Goal: Book appointment/travel/reservation

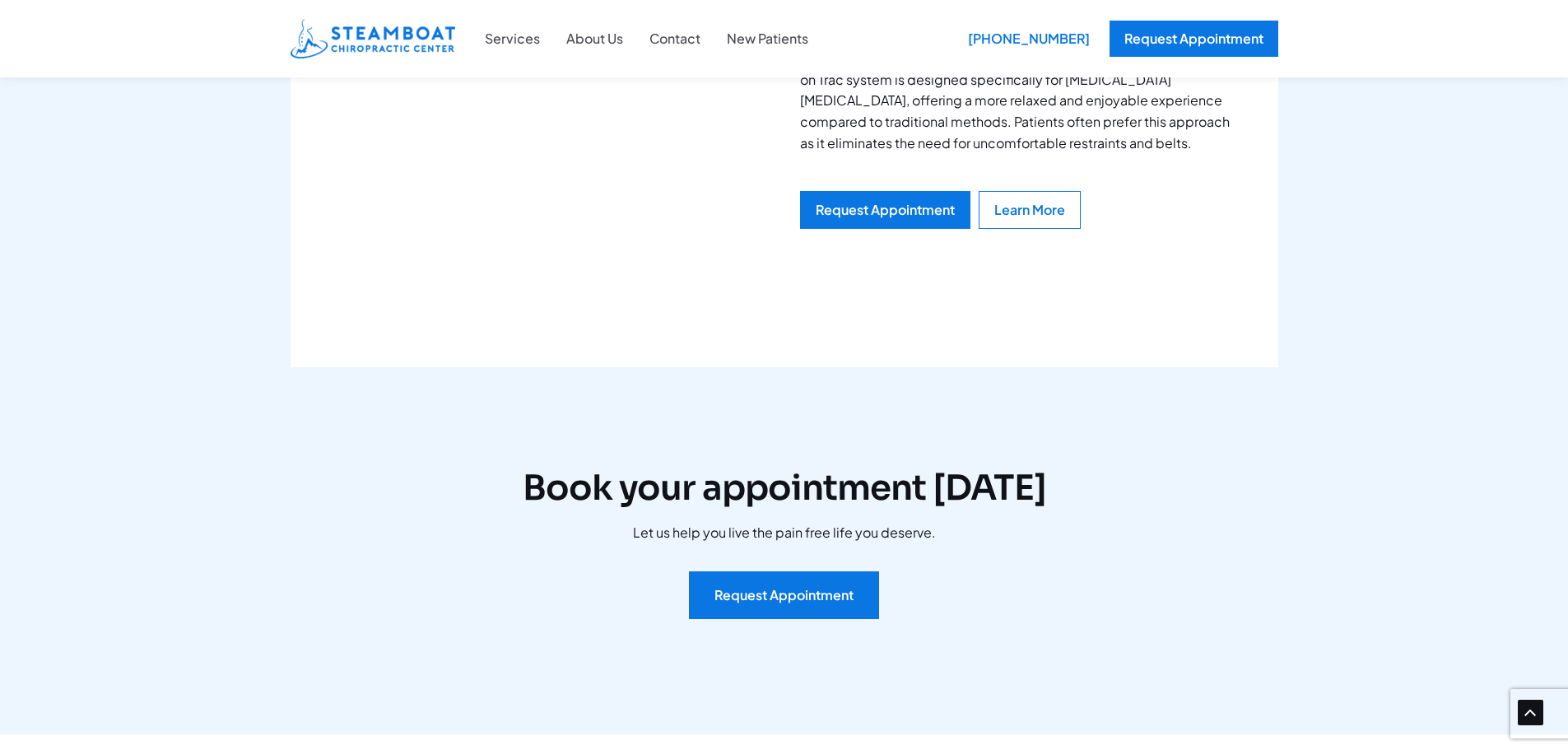
scroll to position [3294, 0]
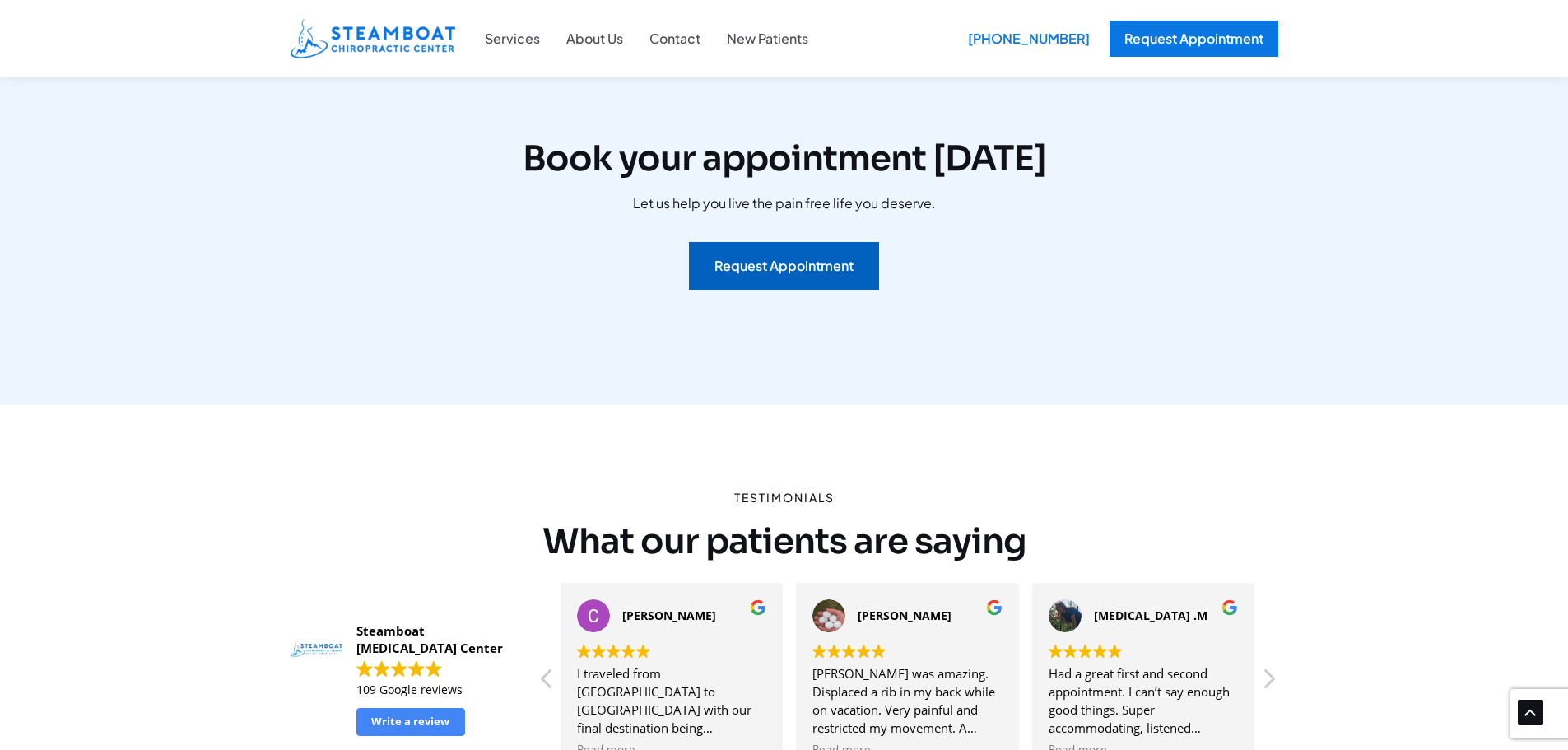
click at [804, 242] on link "Request Appointment" at bounding box center [784, 266] width 190 height 48
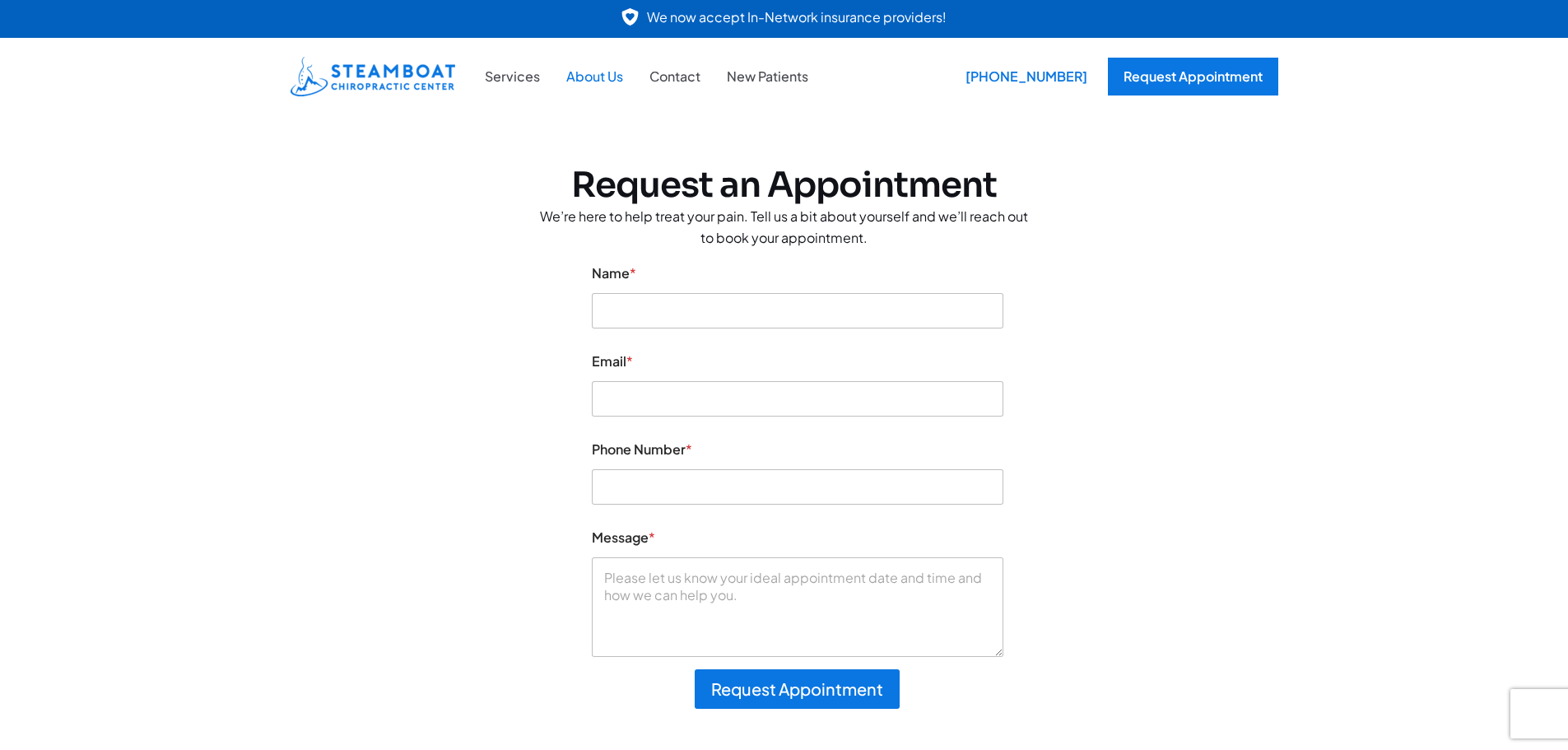
click at [614, 75] on link "About Us" at bounding box center [594, 76] width 83 height 21
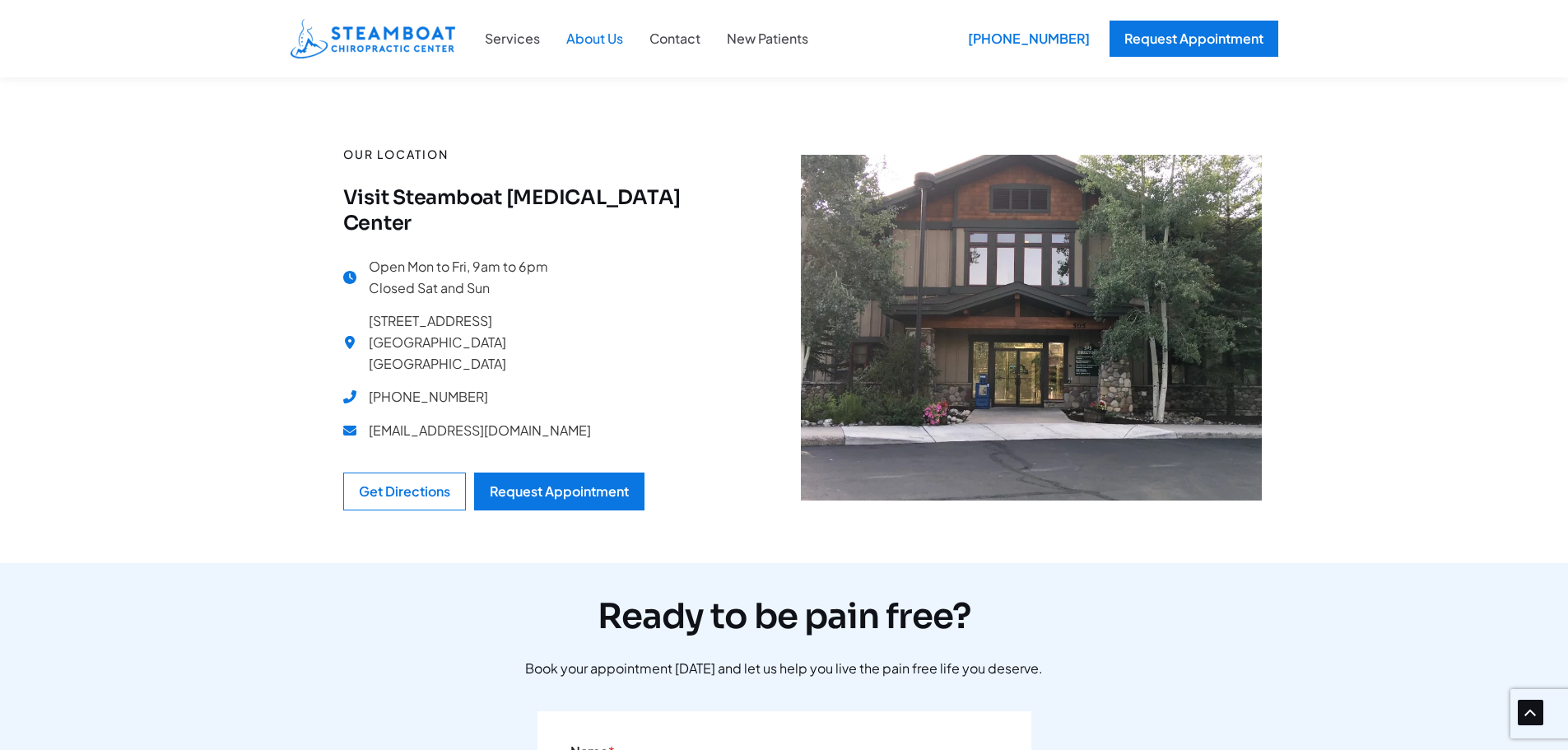
scroll to position [1647, 0]
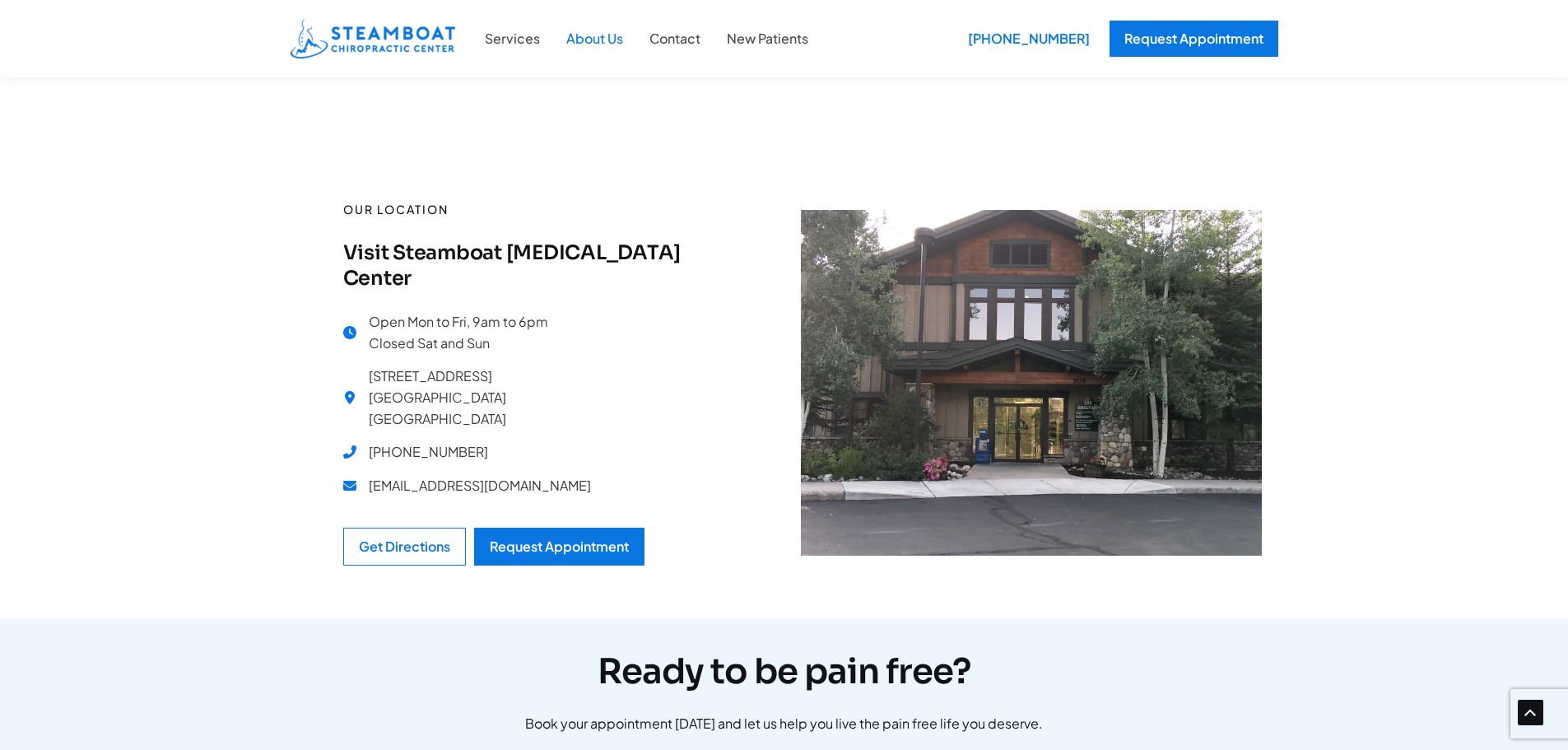
drag, startPoint x: 380, startPoint y: 330, endPoint x: 586, endPoint y: 357, distance: 207.8
click at [585, 358] on div "Open Mon to Fri, 9am to 6pm Closed Sat and Sun 505 Anglers Dr # 102 Steamboat S…" at bounding box center [537, 409] width 388 height 197
click at [587, 355] on div "Open Mon to Fri, 9am to 6pm Closed Sat and Sun 505 Anglers Dr # 102 Steamboat S…" at bounding box center [537, 409] width 388 height 197
click at [590, 351] on div "Open Mon to Fri, 9am to 6pm Closed Sat and Sun 505 Anglers Dr # 102 Steamboat S…" at bounding box center [537, 409] width 388 height 197
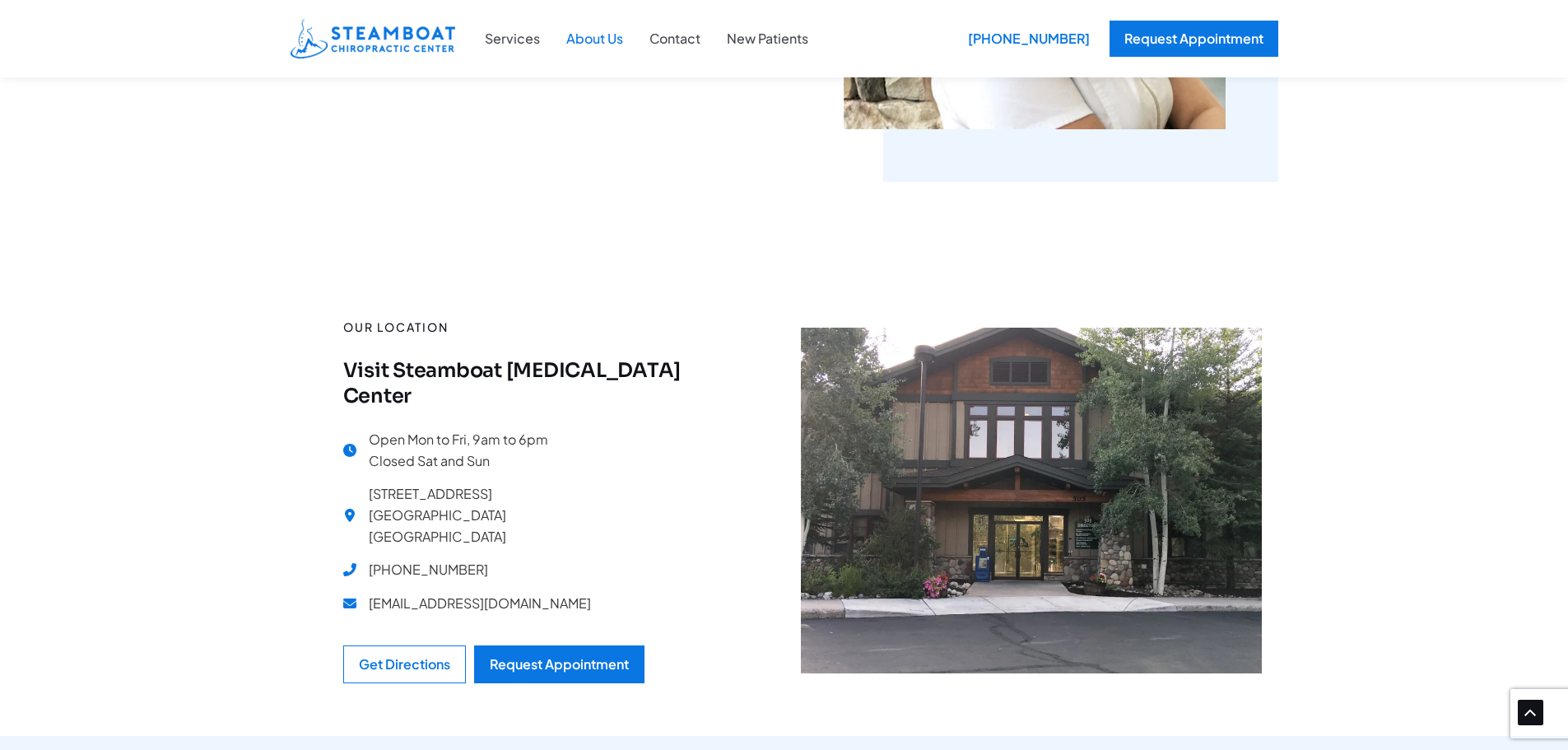
scroll to position [1546, 0]
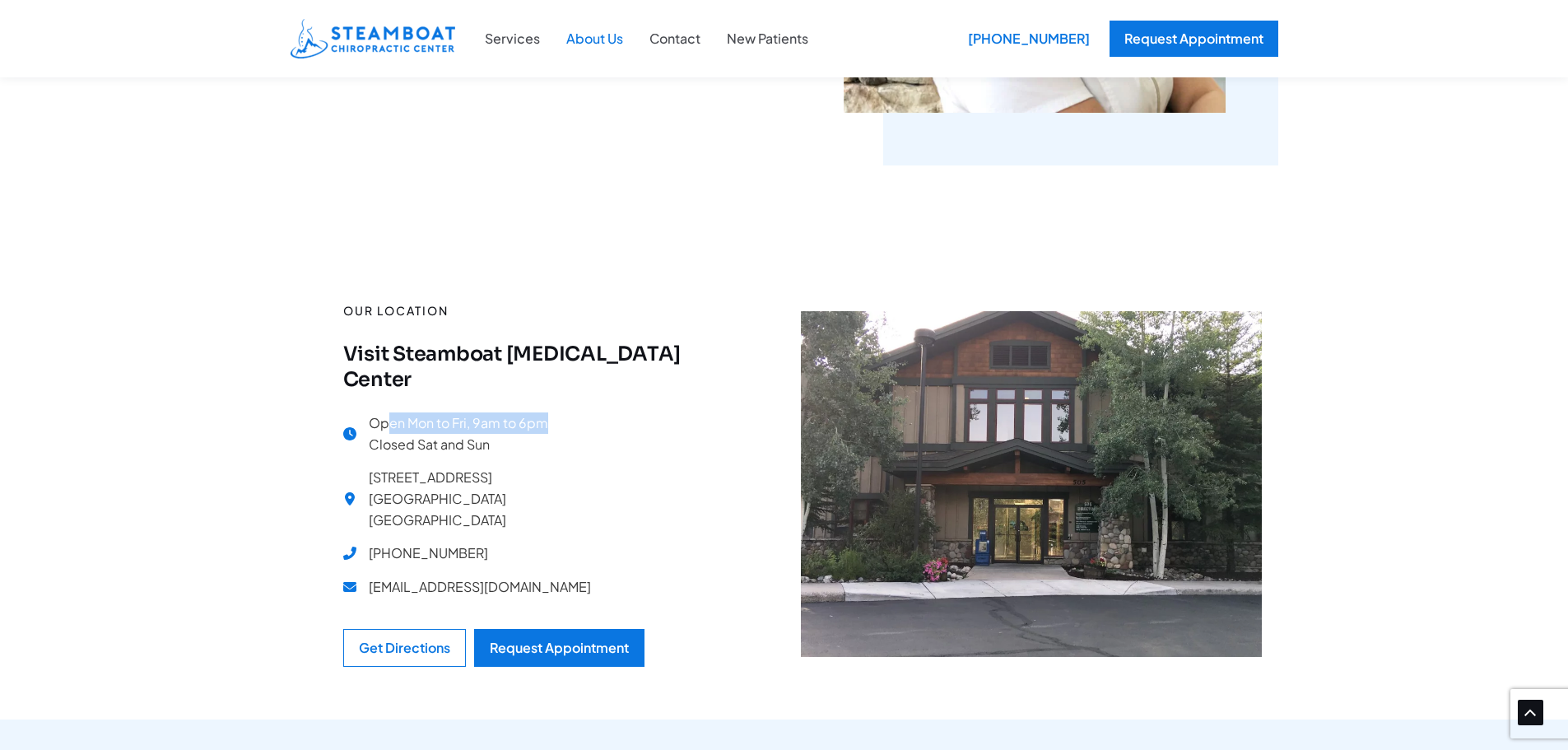
drag, startPoint x: 392, startPoint y: 382, endPoint x: 592, endPoint y: 369, distance: 200.4
click at [592, 413] on div "Open Mon to Fri, 9am to 6pm Closed Sat and Sun 505 Anglers Dr # 102 Steamboat S…" at bounding box center [537, 511] width 388 height 197
click at [602, 413] on div "Open Mon to Fri, 9am to 6pm Closed Sat and Sun 505 Anglers Dr # 102 Steamboat S…" at bounding box center [537, 511] width 388 height 197
click at [563, 642] on div "Request Appointment" at bounding box center [559, 648] width 139 height 13
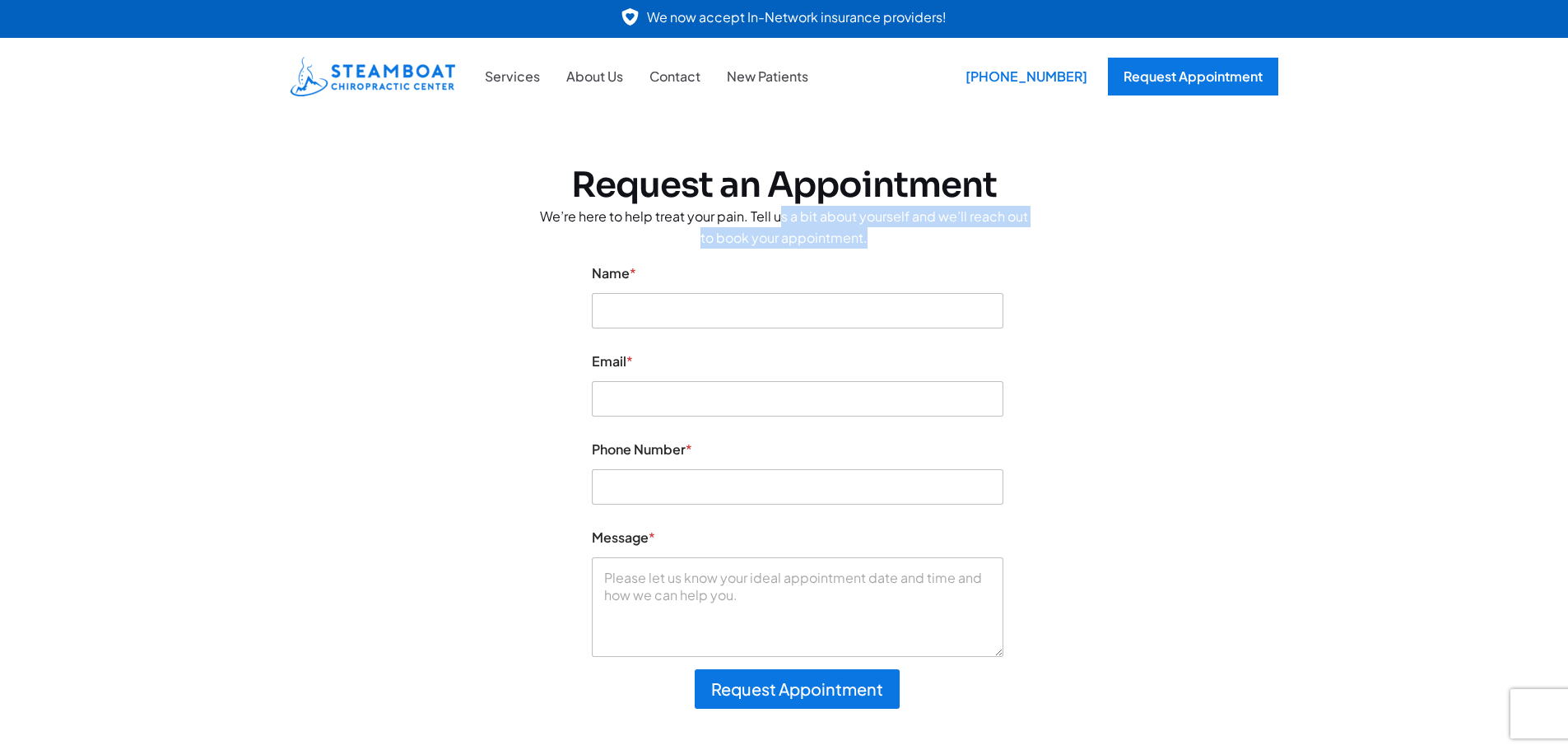
drag, startPoint x: 783, startPoint y: 216, endPoint x: 937, endPoint y: 246, distance: 156.9
click at [937, 246] on p "We’re here to help treat your pain. Tell us a bit about yourself and we’ll reac…" at bounding box center [784, 226] width 493 height 42
click at [935, 246] on p "We’re here to help treat your pain. Tell us a bit about yourself and we’ll reac…" at bounding box center [784, 226] width 493 height 42
